Goal: Task Accomplishment & Management: Manage account settings

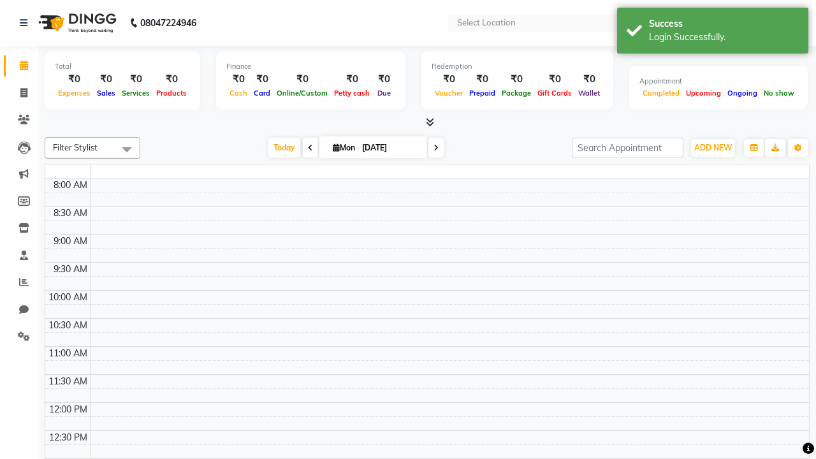
select select "en"
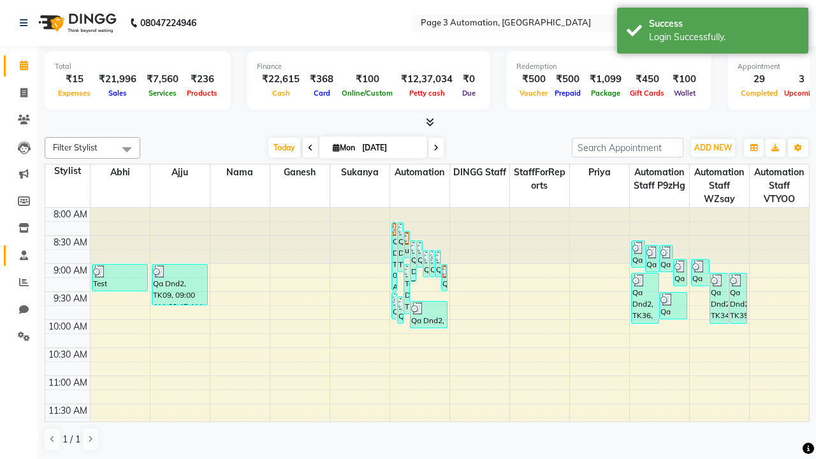
click at [19, 255] on span at bounding box center [24, 256] width 22 height 15
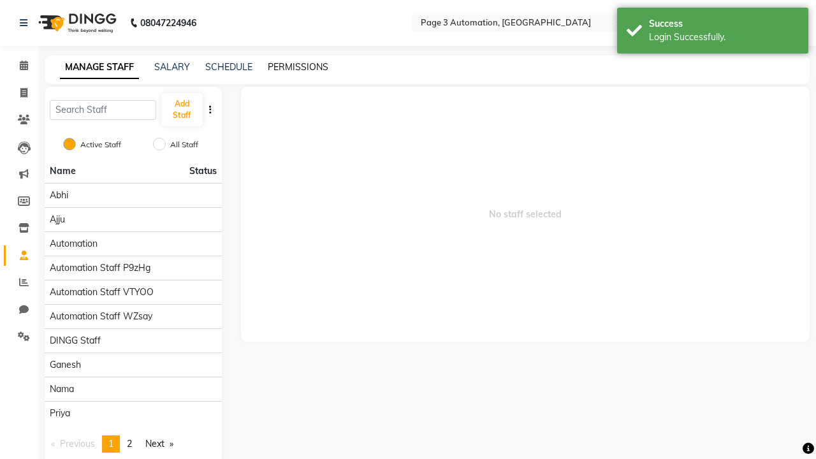
click at [298, 67] on link "PERMISSIONS" at bounding box center [298, 66] width 61 height 11
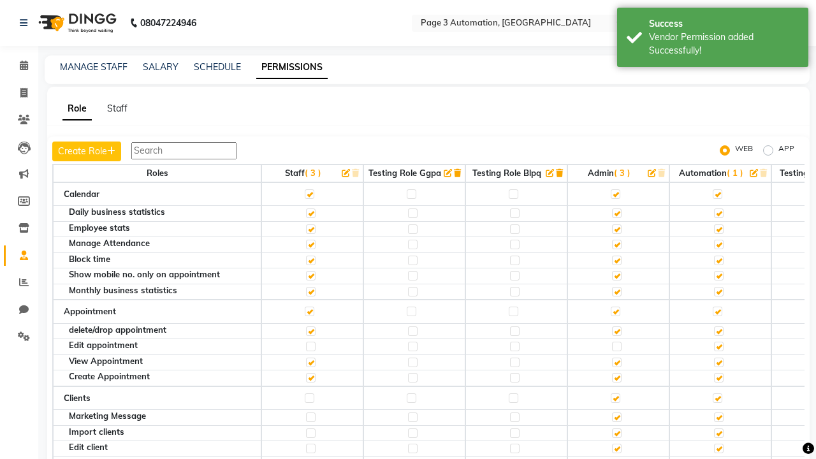
scroll to position [1193, 0]
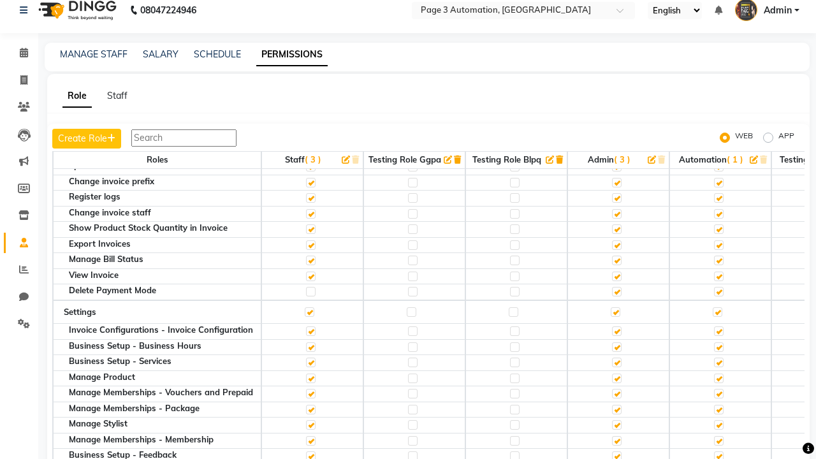
scroll to position [12, 0]
click at [767, 11] on span "Admin" at bounding box center [778, 10] width 28 height 13
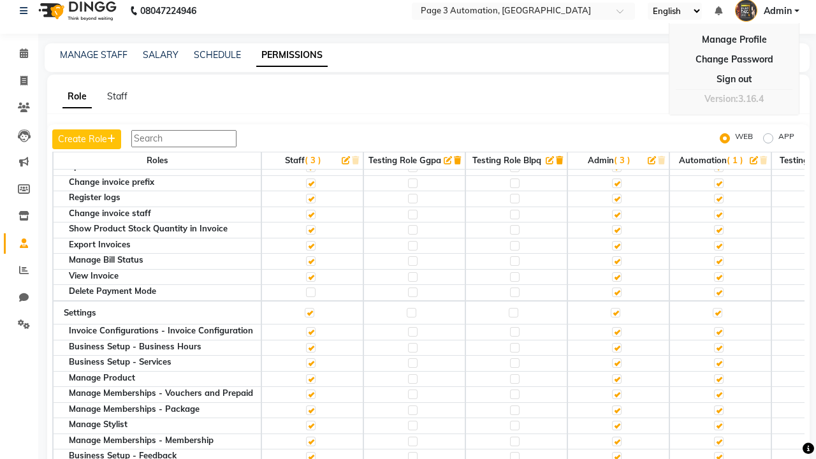
scroll to position [0, 0]
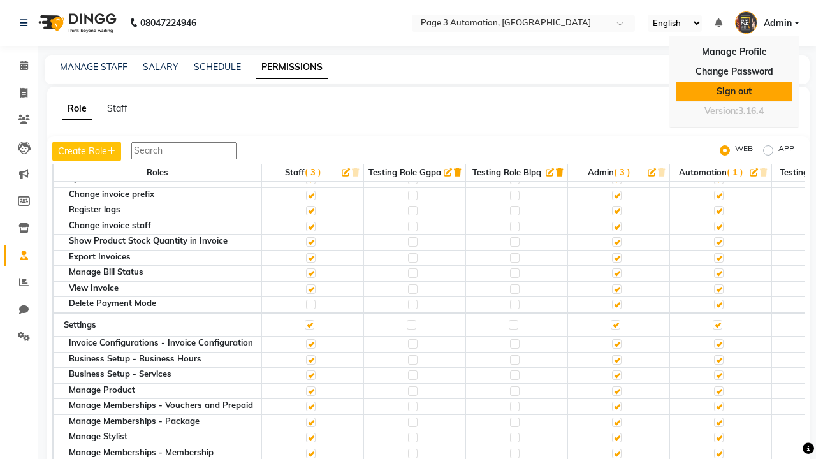
click at [734, 91] on link "Sign out" at bounding box center [734, 92] width 117 height 20
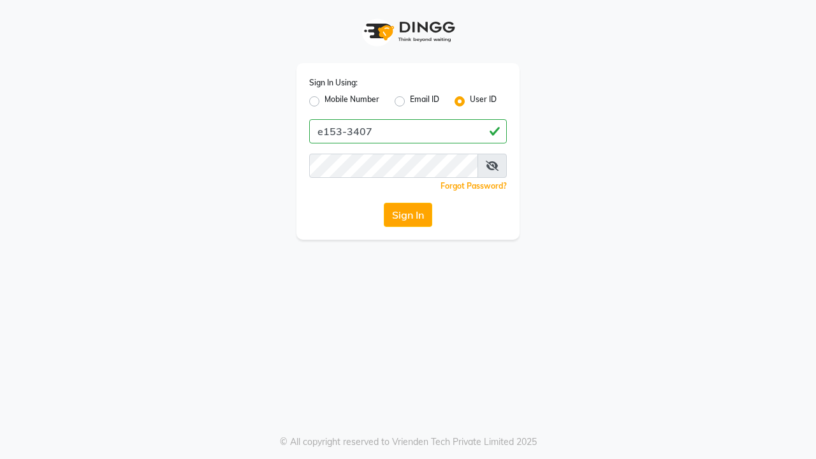
type input "e153-3407"
click at [408, 215] on button "Sign In" at bounding box center [408, 215] width 48 height 24
